Goal: Communication & Community: Answer question/provide support

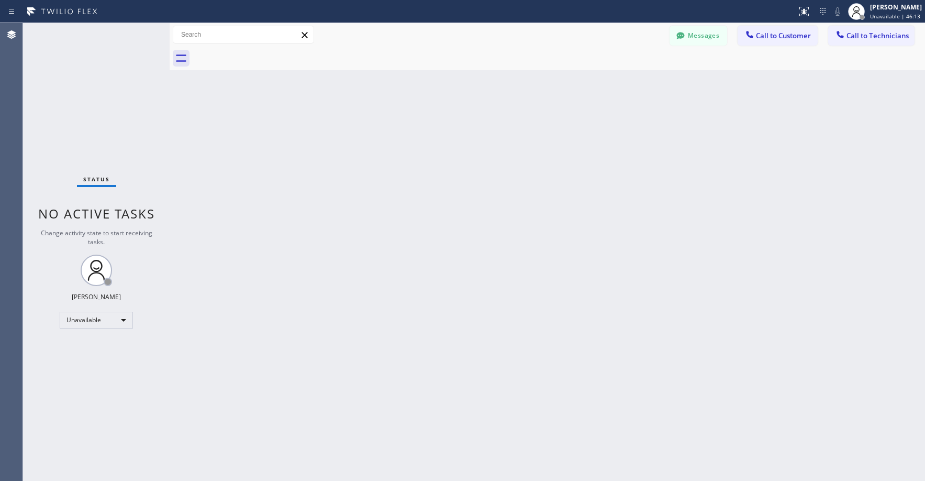
click at [114, 112] on div "Status No active tasks Change activity state to start receiving tasks. [PERSON_…" at bounding box center [96, 252] width 147 height 458
click at [129, 143] on div "Status No active tasks Change activity state to start receiving tasks. [PERSON_…" at bounding box center [96, 252] width 147 height 458
click at [65, 85] on div "Status No active tasks Change activity state to start receiving tasks. [PERSON_…" at bounding box center [96, 252] width 147 height 458
drag, startPoint x: 80, startPoint y: 102, endPoint x: 83, endPoint y: 158, distance: 56.1
click at [80, 103] on div "Status No active tasks Change activity state to start receiving tasks. [PERSON_…" at bounding box center [96, 252] width 147 height 458
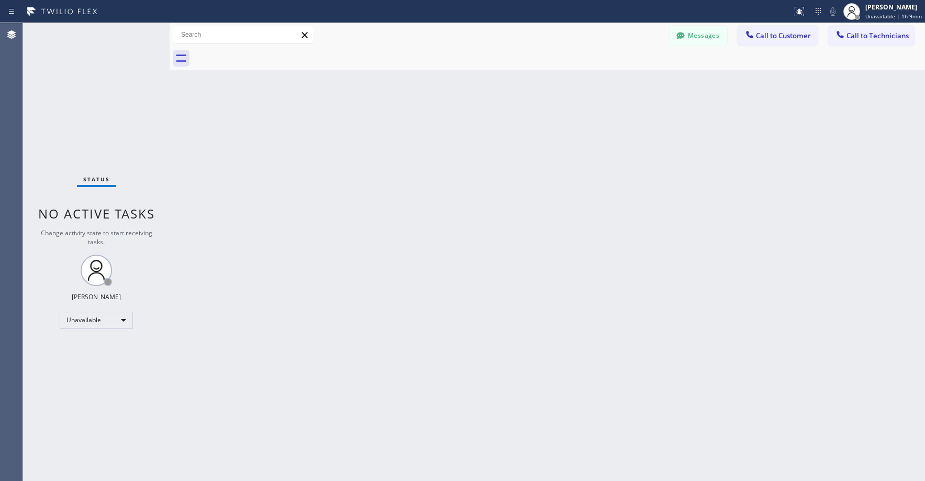
click at [114, 100] on div "Status No active tasks Change activity state to start receiving tasks. [PERSON_…" at bounding box center [96, 252] width 147 height 458
drag, startPoint x: 88, startPoint y: 85, endPoint x: 103, endPoint y: 88, distance: 15.6
click at [90, 86] on div "Status No active tasks Change activity state to start receiving tasks. [PERSON_…" at bounding box center [96, 252] width 147 height 458
click at [682, 37] on icon at bounding box center [680, 35] width 8 height 7
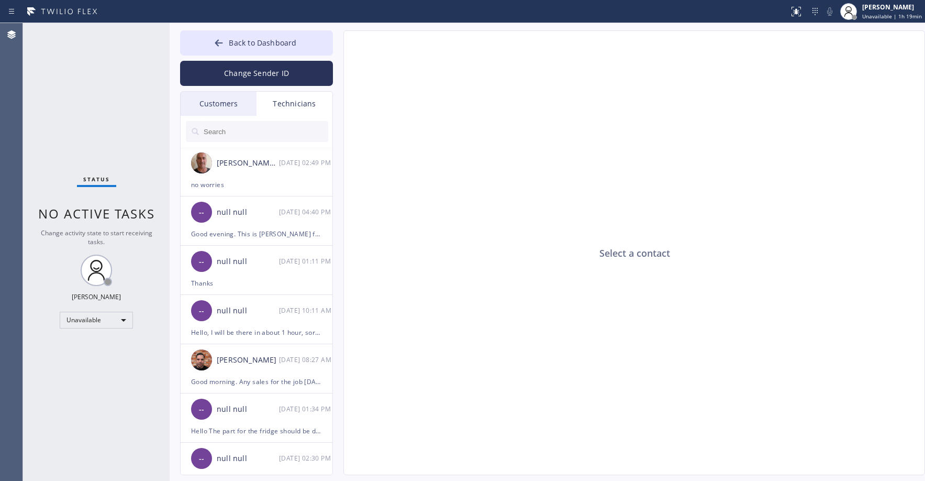
click at [109, 91] on div "Status No active tasks Change activity state to start receiving tasks. [PERSON_…" at bounding box center [96, 252] width 147 height 458
click at [220, 103] on div "Customers" at bounding box center [219, 104] width 76 height 24
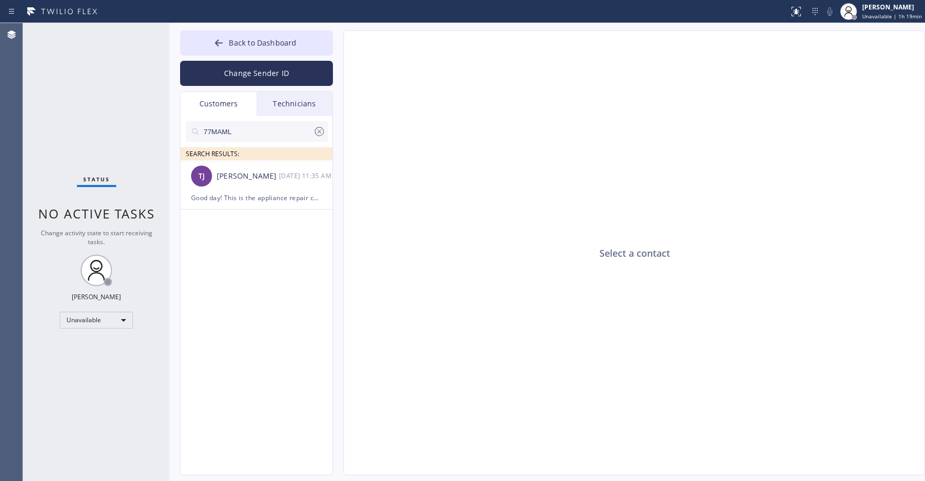
click at [235, 130] on input "77MAML" at bounding box center [258, 131] width 110 height 21
click at [266, 184] on div "TJ [PERSON_NAME] [DATE] 11:35 AM" at bounding box center [257, 175] width 153 height 31
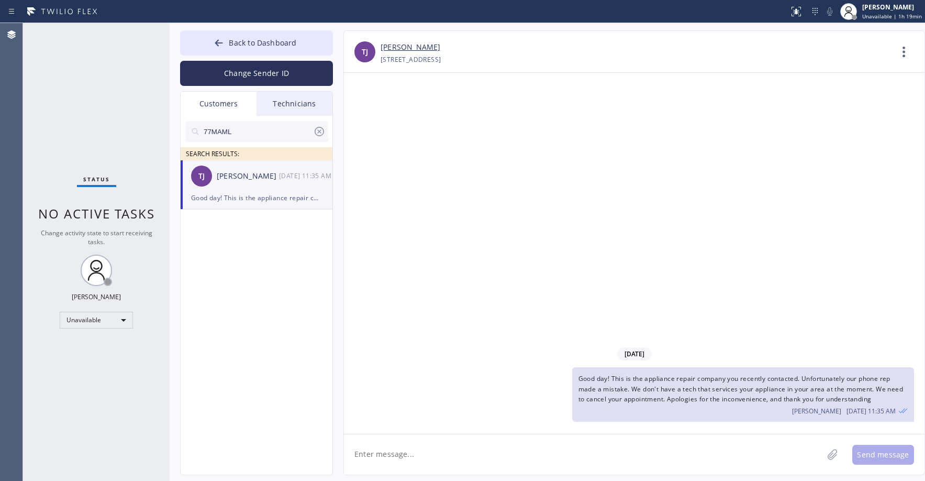
click at [319, 134] on icon at bounding box center [319, 131] width 13 height 13
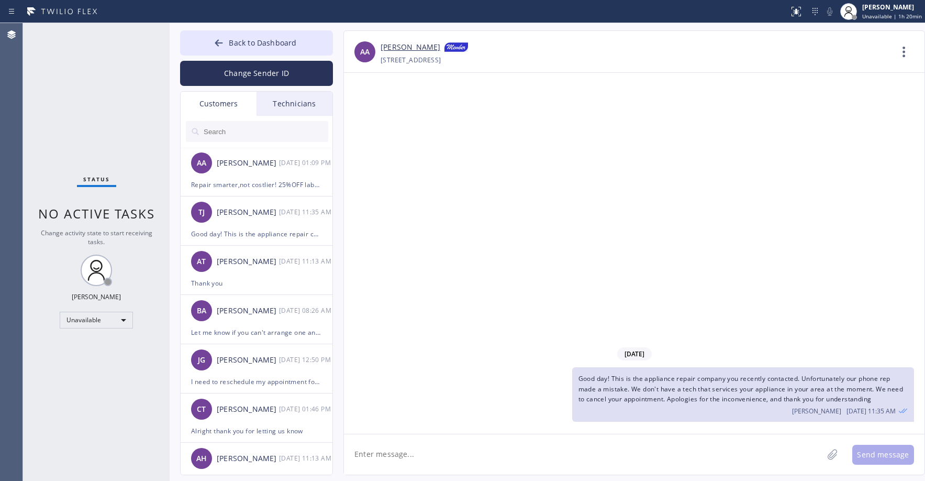
click at [233, 143] on div at bounding box center [257, 131] width 153 height 31
click at [233, 137] on input "text" at bounding box center [266, 131] width 126 height 21
paste input "S57V1Z"
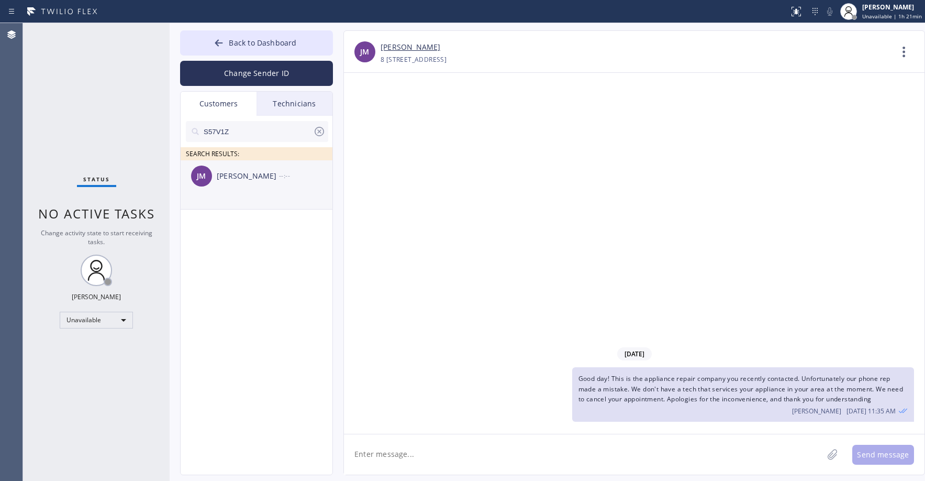
type input "S57V1Z"
click at [247, 199] on li "[PERSON_NAME] --:--" at bounding box center [257, 184] width 153 height 49
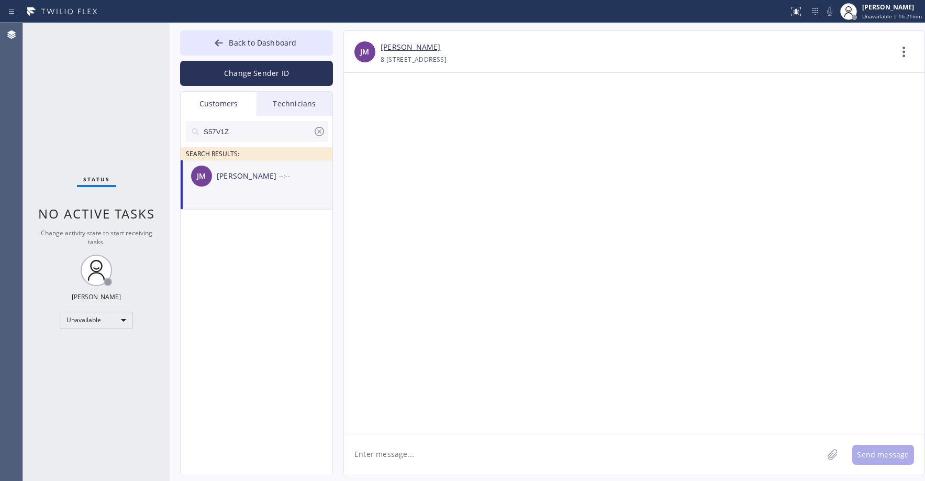
click at [242, 196] on li "[PERSON_NAME] --:--" at bounding box center [257, 184] width 153 height 49
click at [261, 185] on div "[PERSON_NAME] --:--" at bounding box center [257, 175] width 153 height 31
click at [387, 465] on textarea at bounding box center [583, 454] width 479 height 40
paste textarea "Last Minute Appliance Repair Cypress"
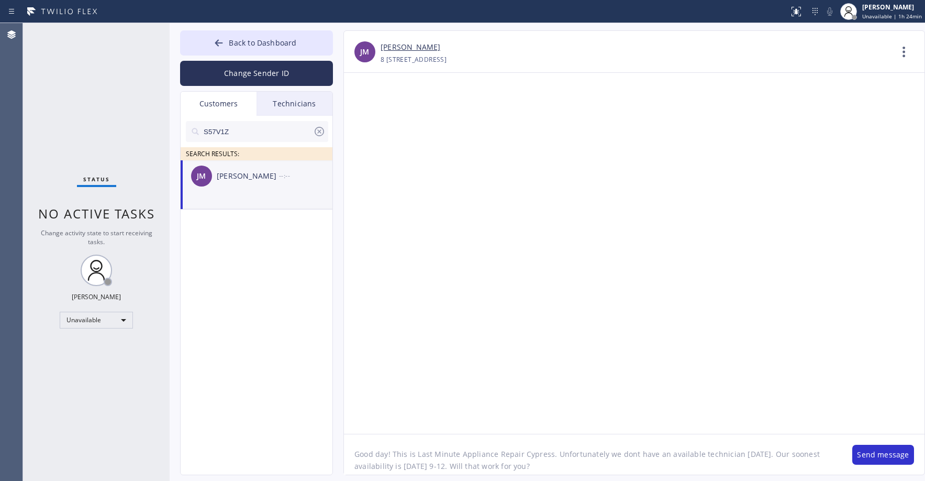
type textarea "Good day! This is Last Minute Appliance Repair Cypress. Unfortunately we dont h…"
click at [867, 455] on button "Send message" at bounding box center [883, 454] width 62 height 20
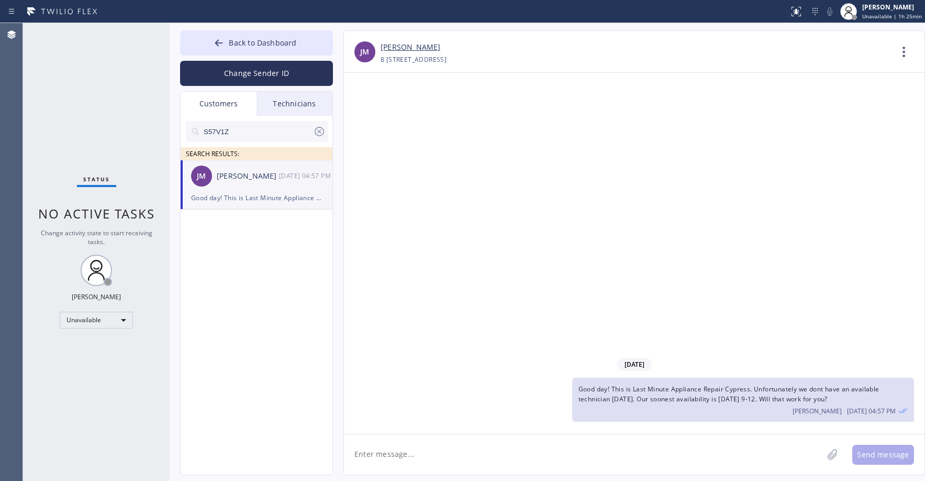
click at [79, 25] on div "Status No active tasks Change activity state to start receiving tasks. [PERSON_…" at bounding box center [96, 252] width 147 height 458
click at [104, 93] on div "Status No active tasks Change activity state to start receiving tasks. [PERSON_…" at bounding box center [96, 252] width 147 height 458
click at [319, 136] on icon at bounding box center [319, 131] width 9 height 9
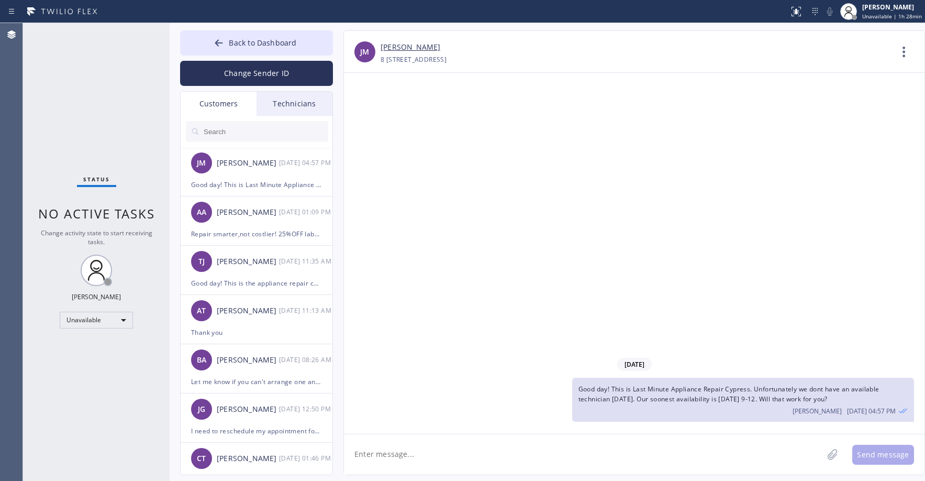
click at [70, 82] on div "Status No active tasks Change activity state to start receiving tasks. [PERSON_…" at bounding box center [96, 252] width 147 height 458
click at [240, 50] on button "Back to Dashboard" at bounding box center [256, 42] width 153 height 25
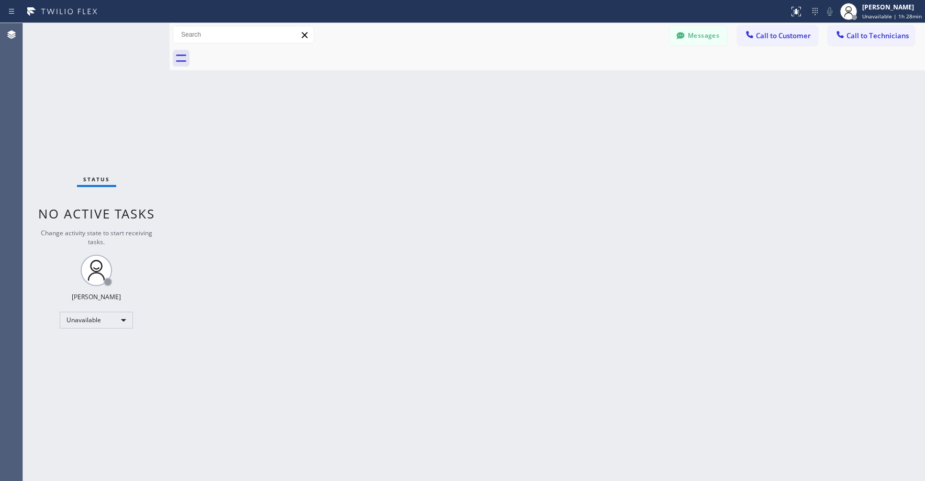
click at [115, 103] on div "Status No active tasks Change activity state to start receiving tasks. [PERSON_…" at bounding box center [96, 252] width 147 height 458
click at [68, 325] on div "Unavailable" at bounding box center [96, 319] width 73 height 17
click at [77, 336] on li "Offline" at bounding box center [95, 334] width 71 height 13
drag, startPoint x: 80, startPoint y: 83, endPoint x: 81, endPoint y: 90, distance: 6.4
click at [80, 85] on div "Status No active tasks Change activity state to start receiving tasks. [PERSON_…" at bounding box center [96, 252] width 147 height 458
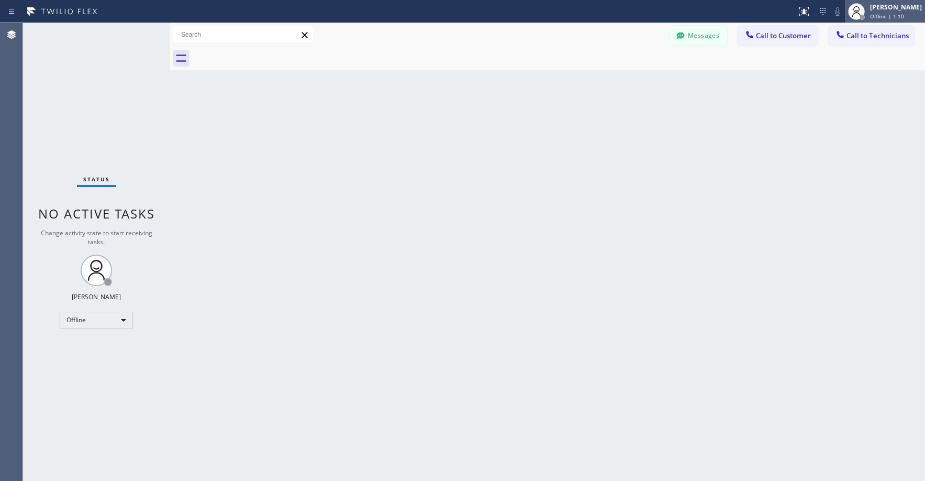
click at [879, 16] on span "Offline | 1:10" at bounding box center [887, 16] width 34 height 7
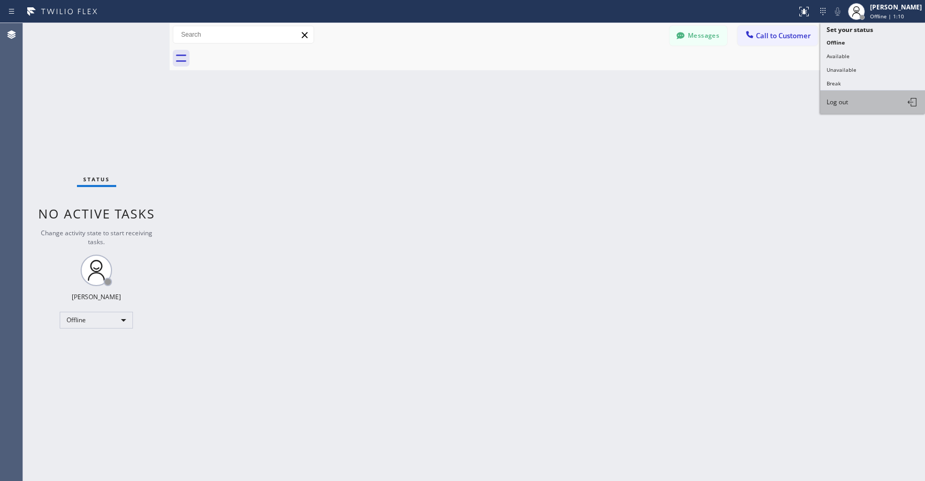
click at [842, 102] on span "Log out" at bounding box center [837, 101] width 21 height 9
